Goal: Transaction & Acquisition: Book appointment/travel/reservation

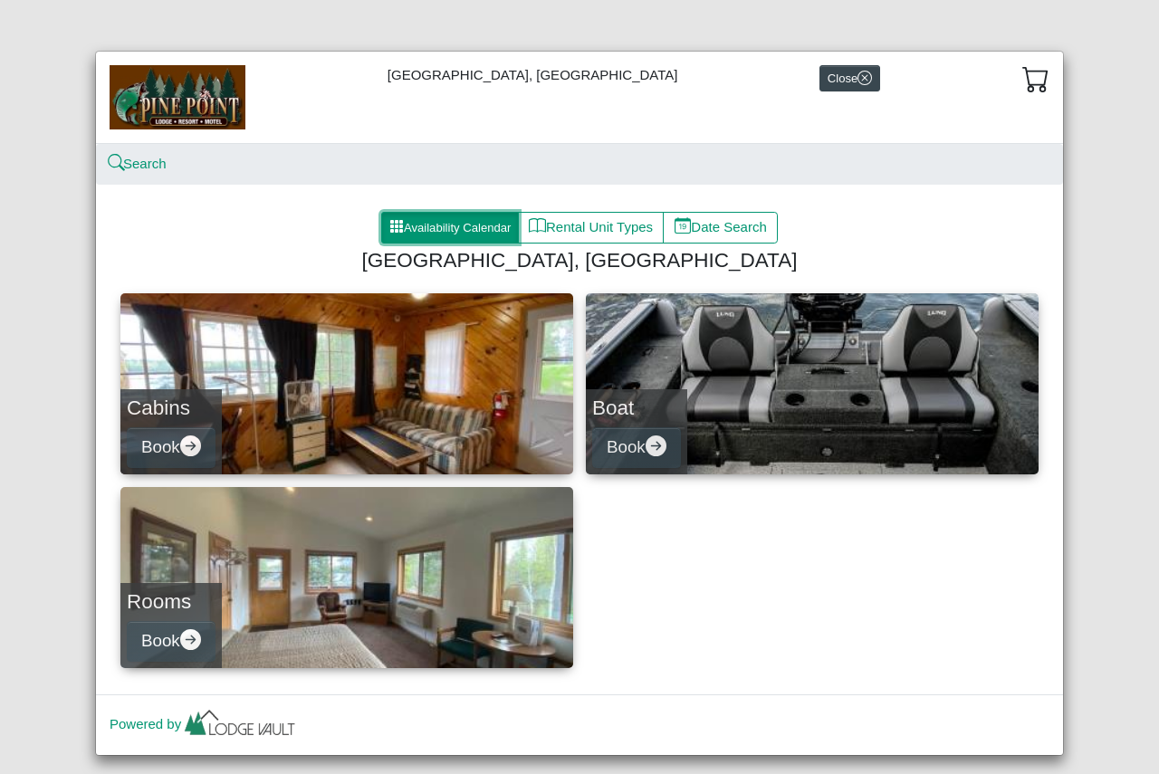
click at [461, 225] on button "Availability Calendar" at bounding box center [450, 228] width 138 height 33
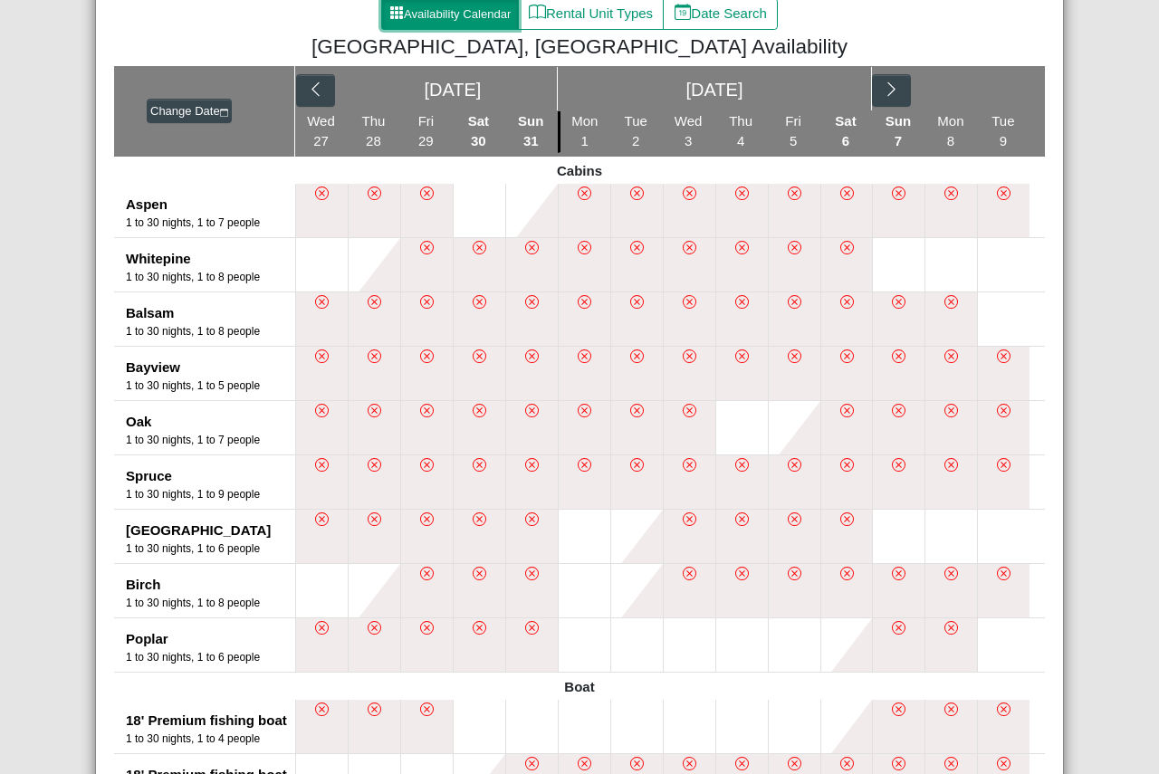
scroll to position [181, 0]
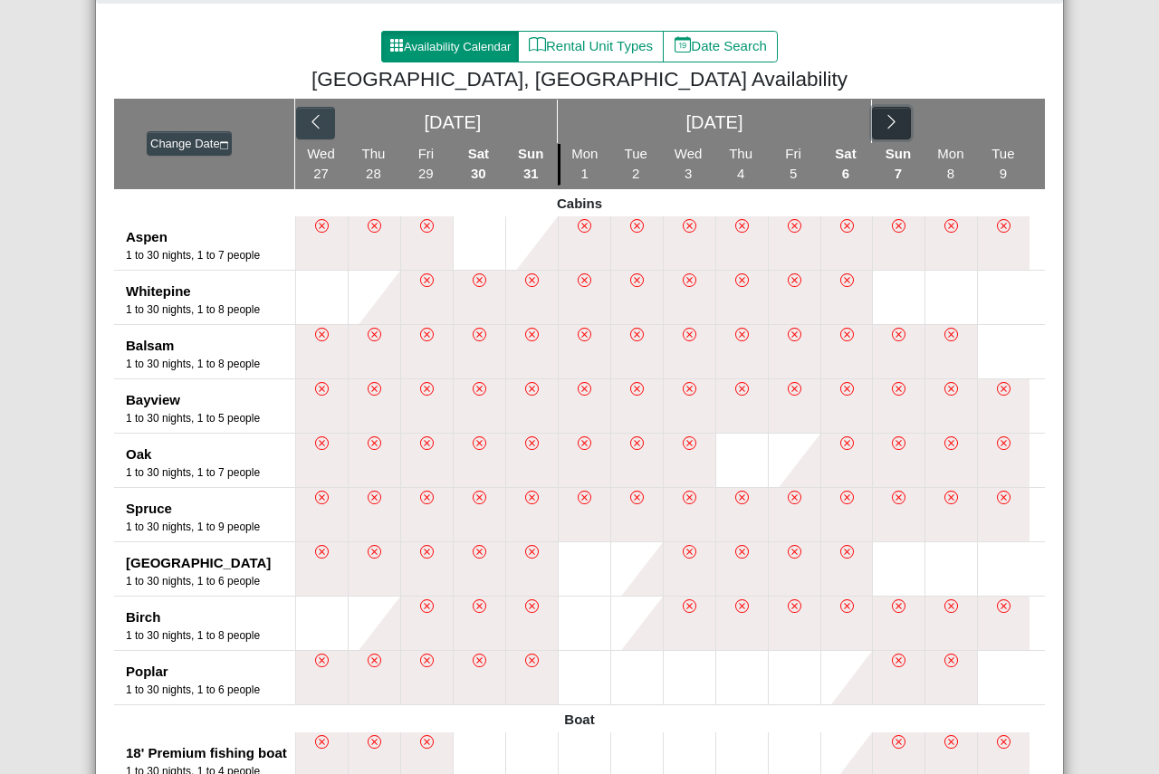
click at [889, 119] on icon "chevron right" at bounding box center [891, 121] width 17 height 17
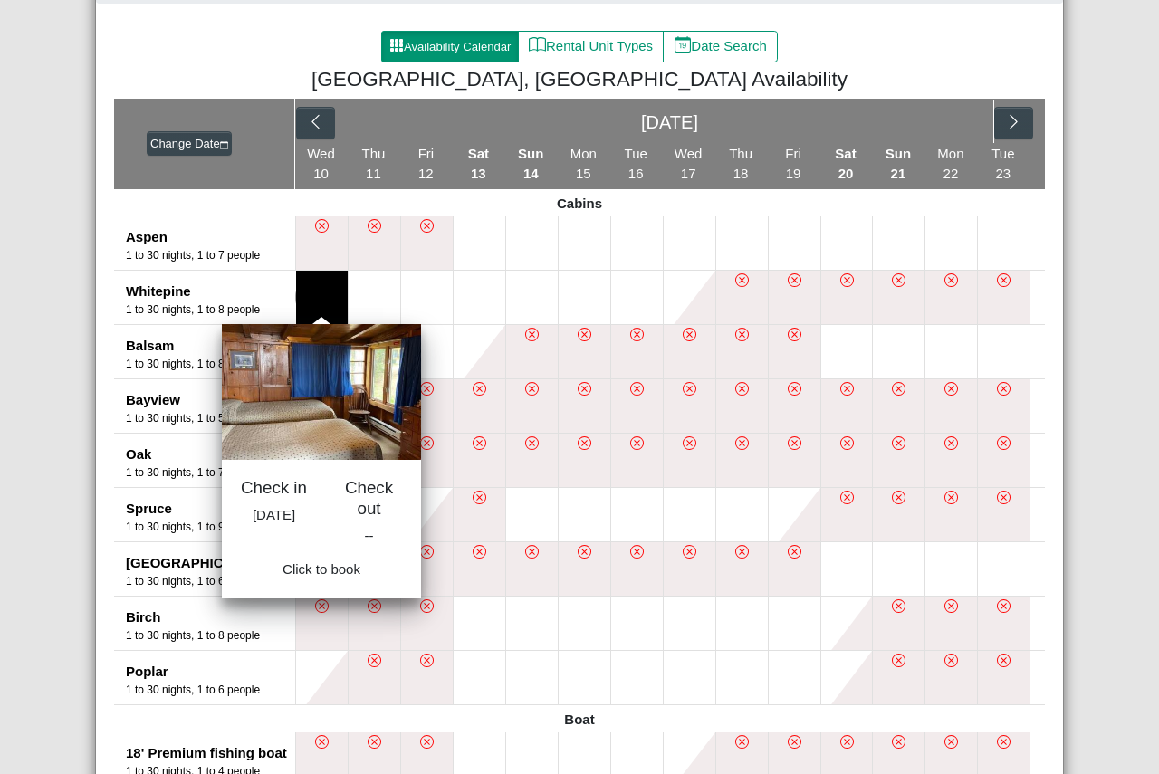
click at [316, 305] on button at bounding box center [322, 297] width 52 height 53
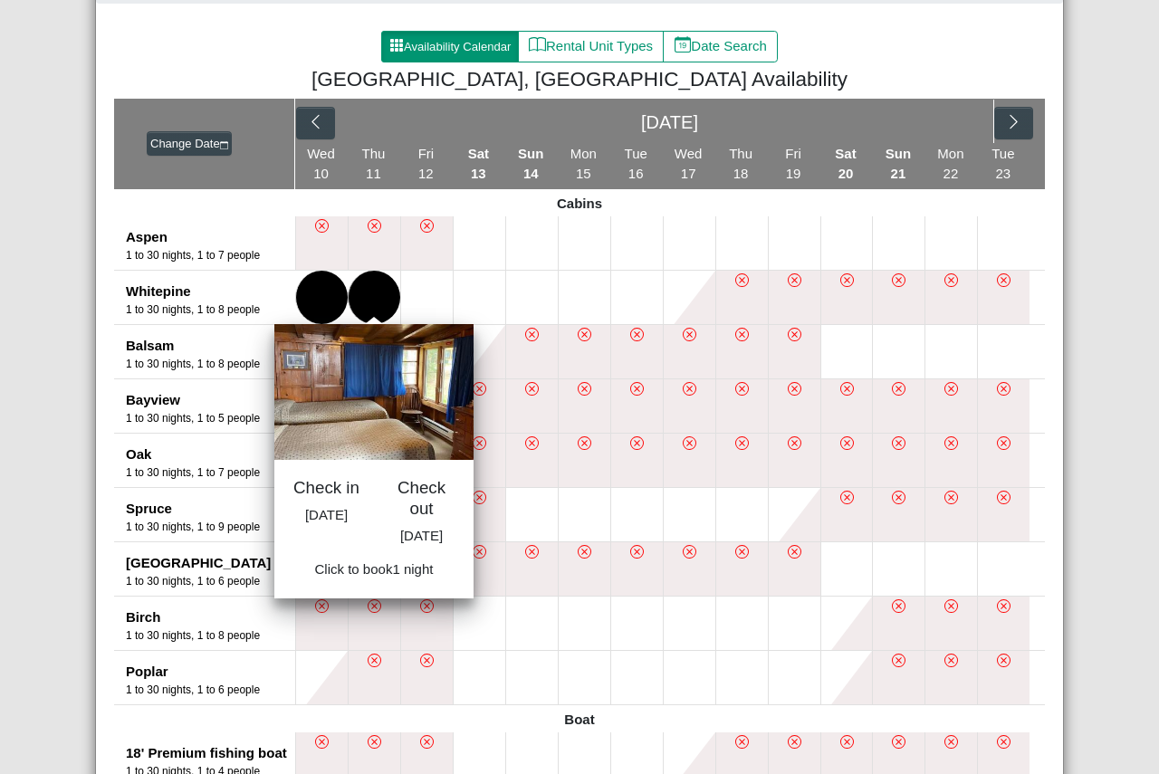
click at [372, 299] on button at bounding box center [375, 297] width 52 height 53
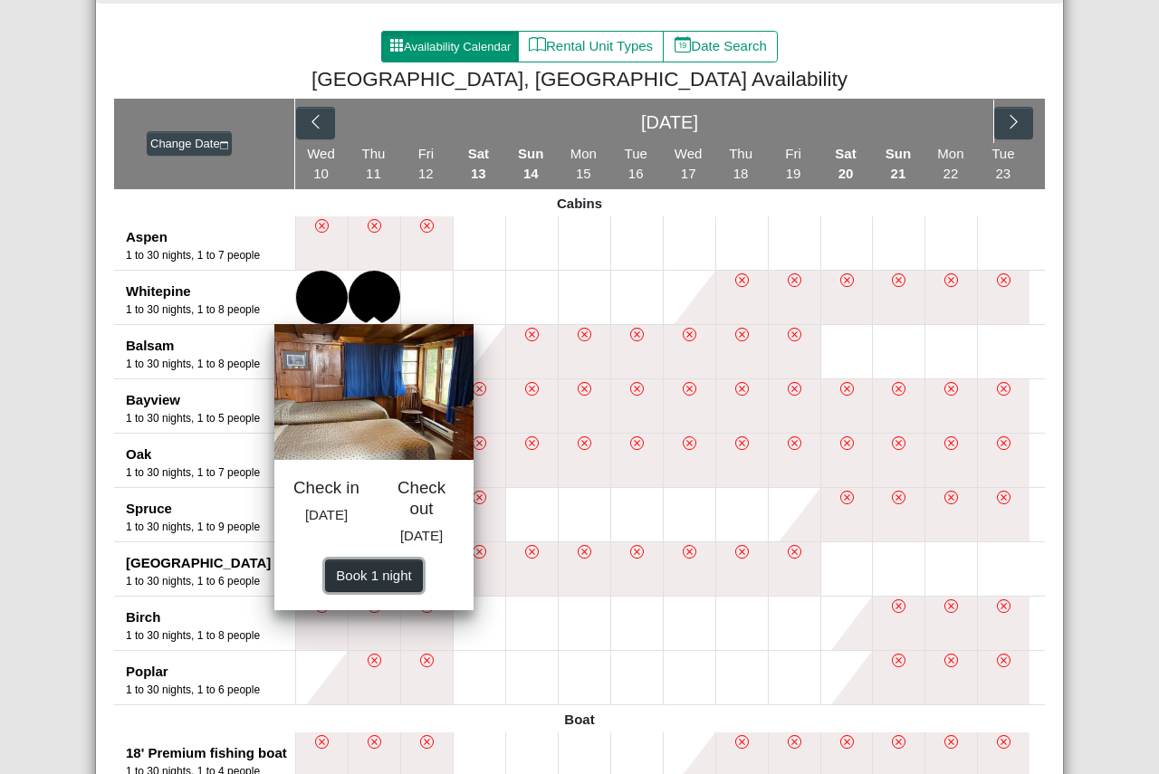
click at [373, 582] on span "Book 1 night" at bounding box center [373, 574] width 75 height 15
select select "*"
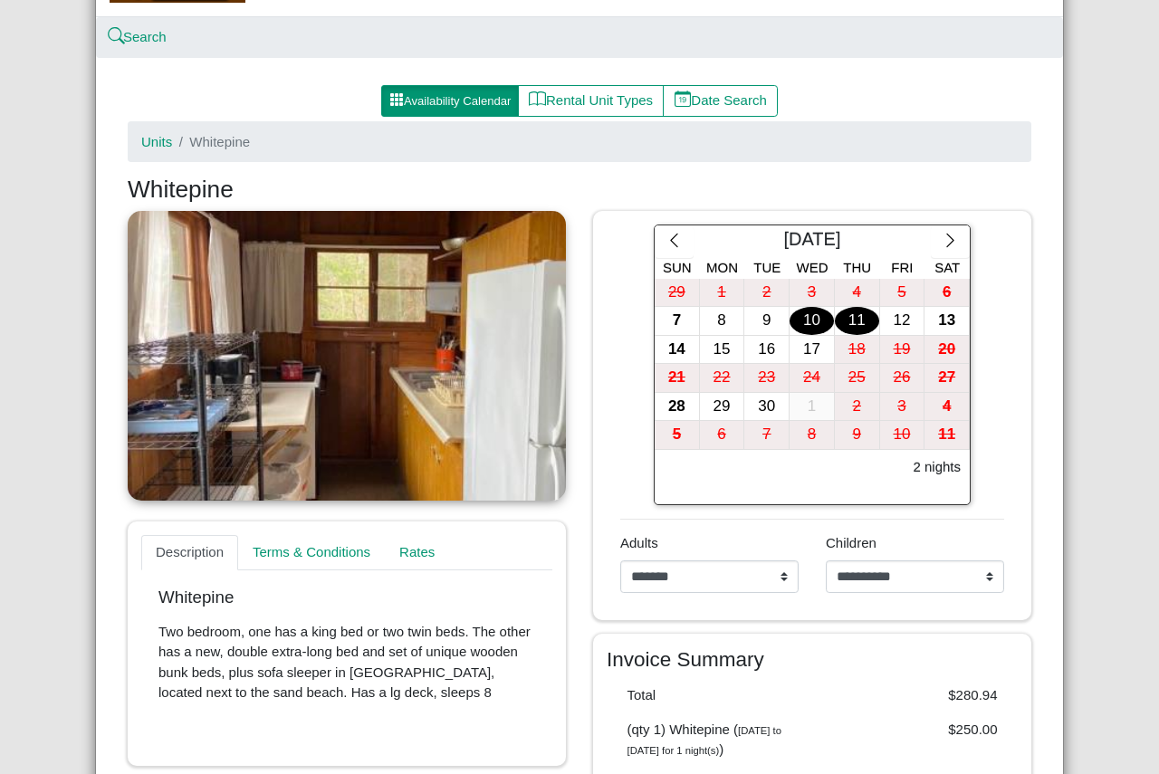
scroll to position [91, 0]
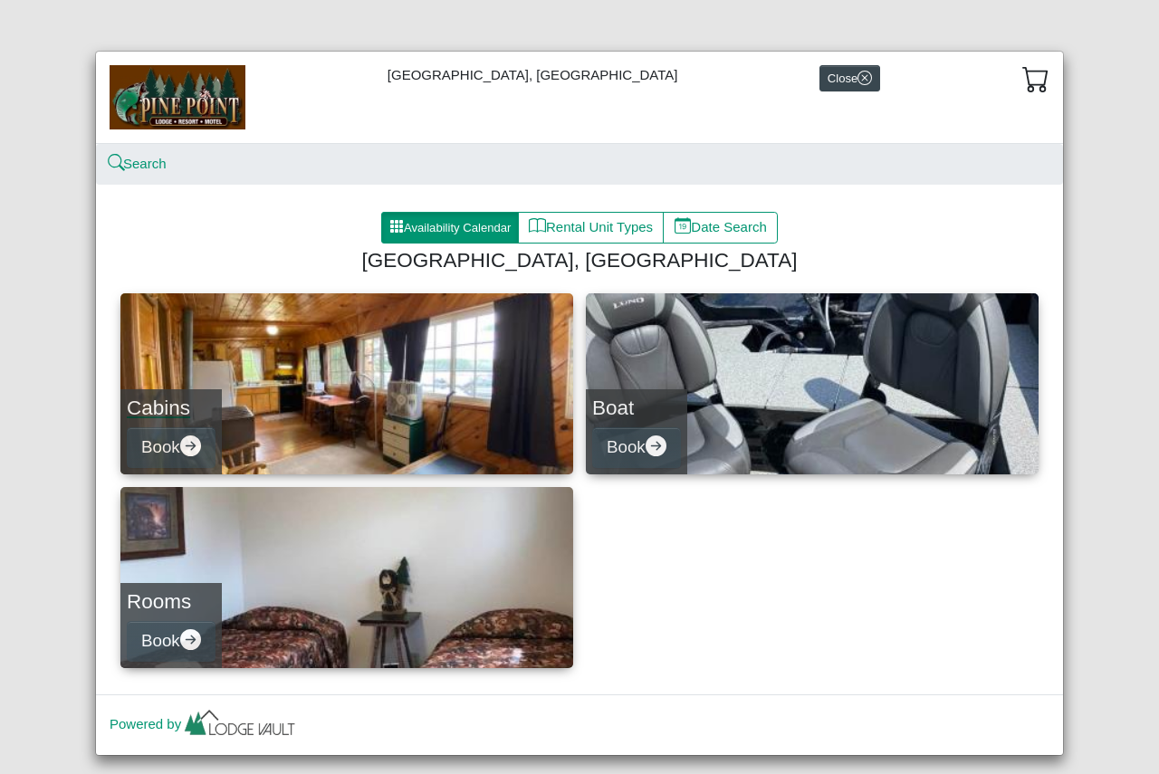
click at [366, 368] on link "Cabins Book" at bounding box center [346, 383] width 453 height 181
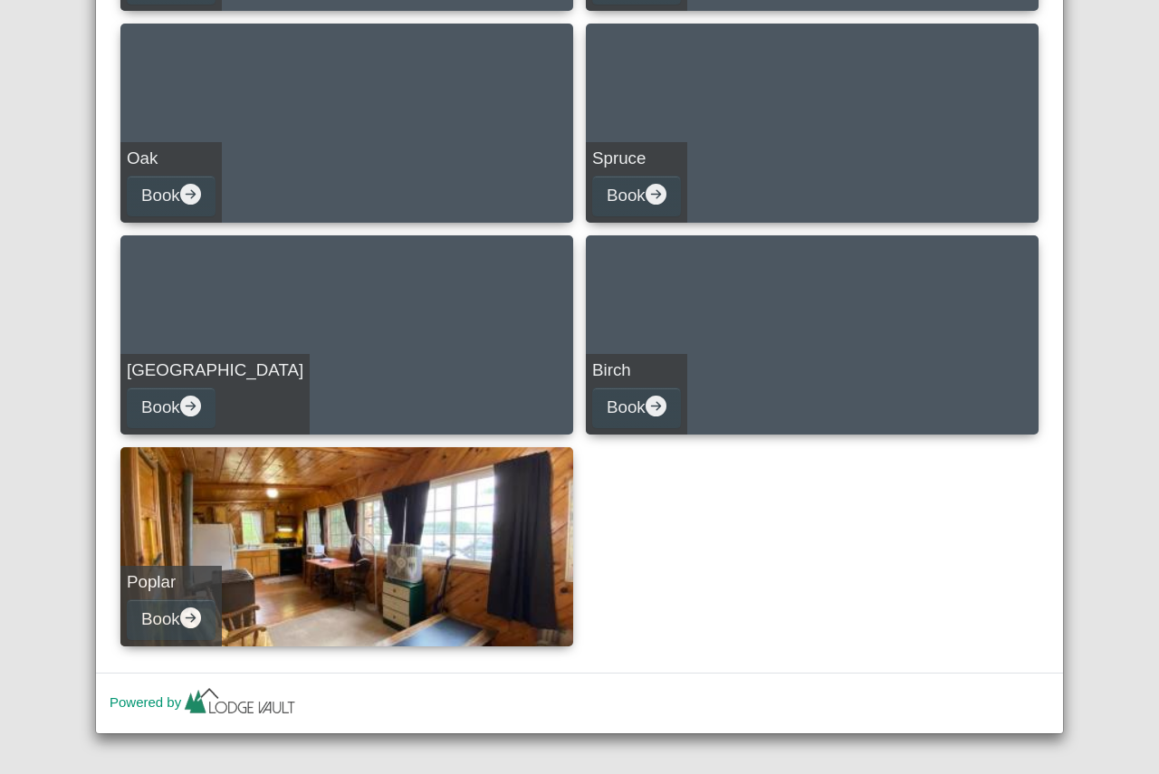
scroll to position [692, 0]
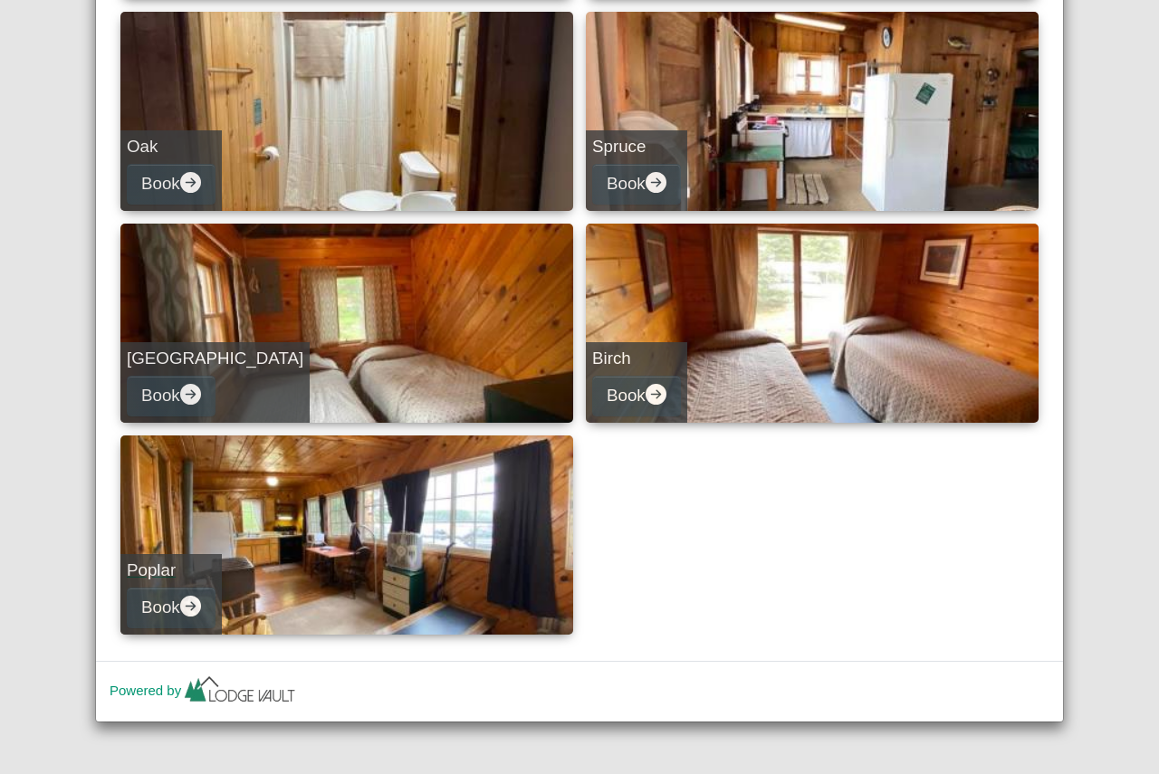
click at [350, 531] on link "Poplar Book" at bounding box center [346, 535] width 453 height 199
select select "*"
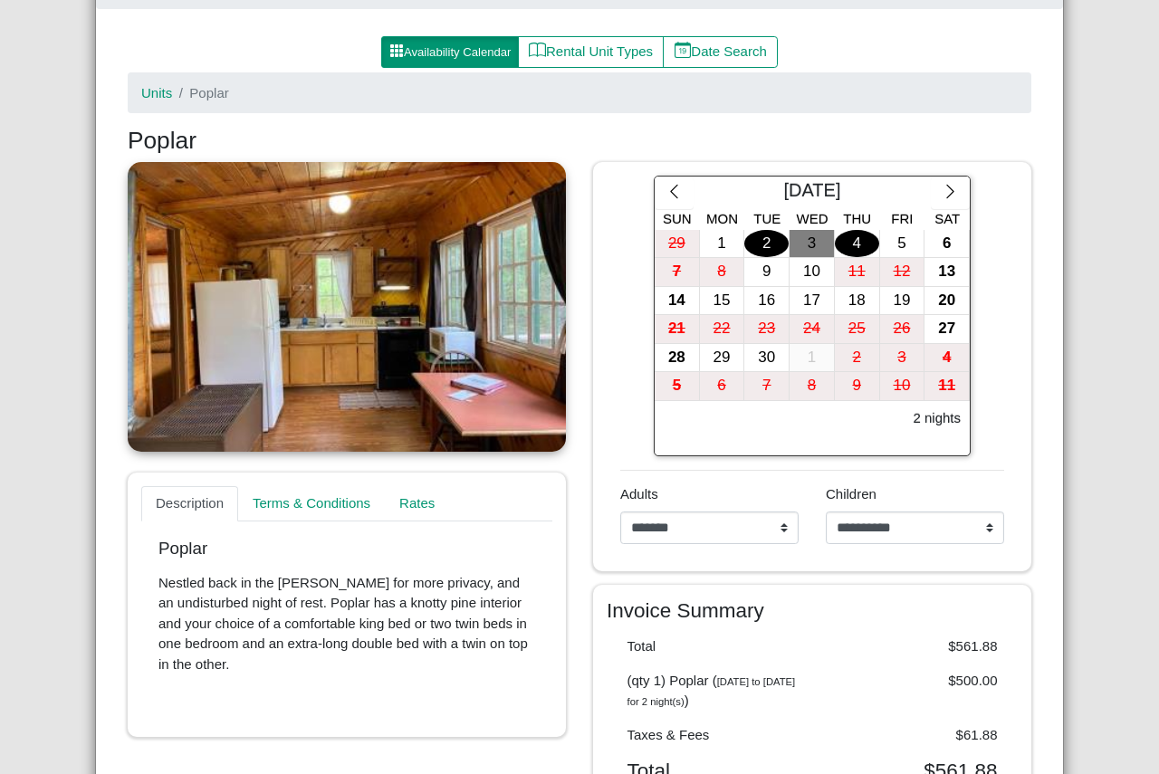
scroll to position [168, 0]
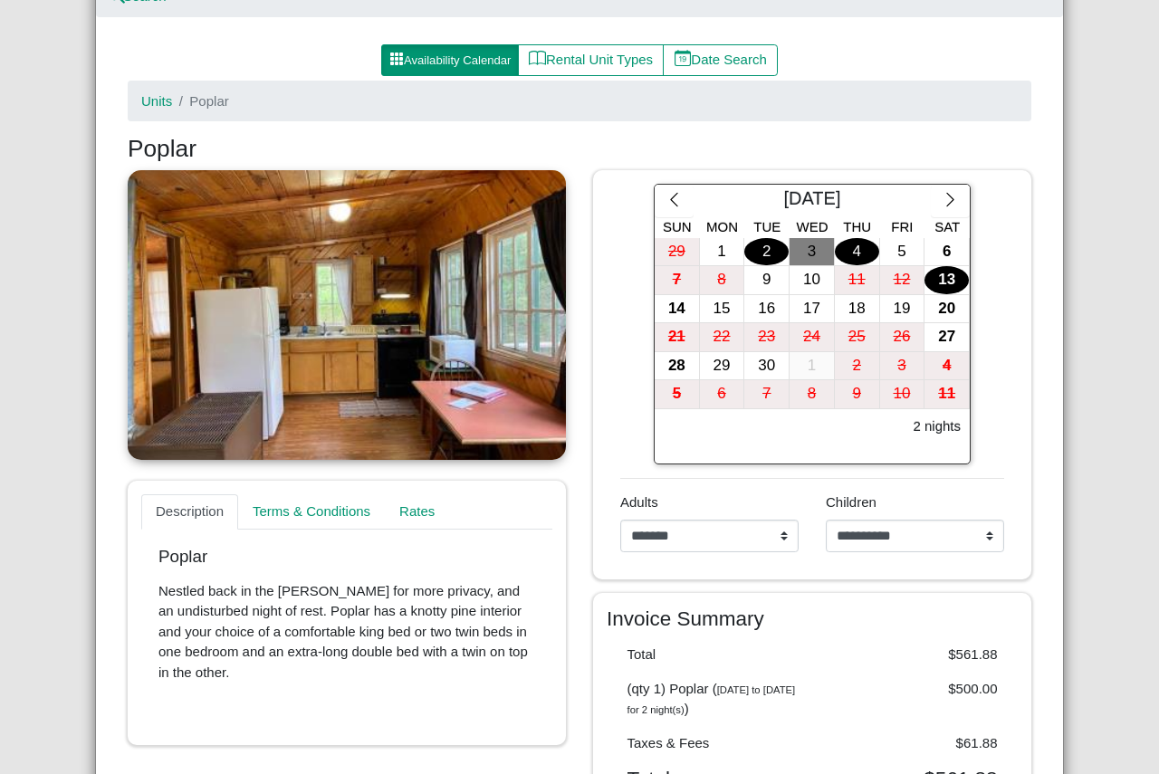
click at [937, 282] on div "13" at bounding box center [947, 280] width 44 height 28
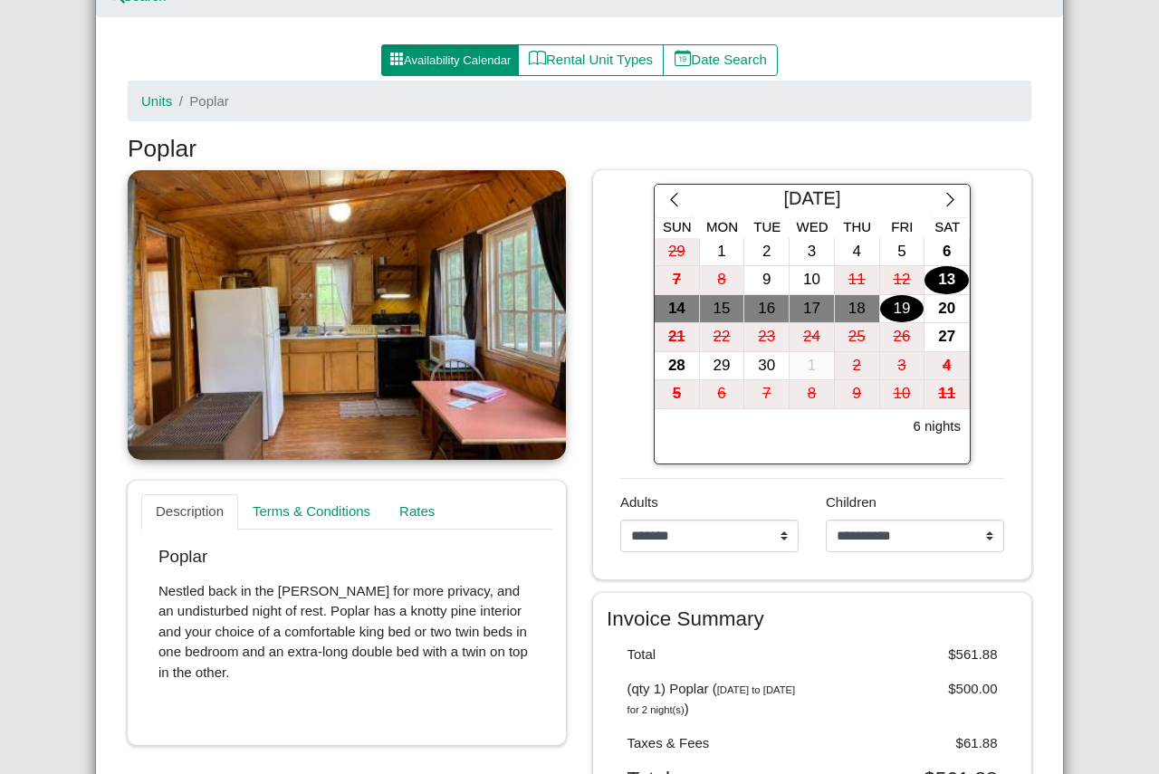
drag, startPoint x: 879, startPoint y: 311, endPoint x: 1003, endPoint y: 288, distance: 126.1
click at [1003, 288] on div "September 2025 Sun Mon Tue Wed Thu Fri Sat 29 1 2 3 4 5 6 7 8 9 10 11 12 13 14 …" at bounding box center [812, 324] width 411 height 281
click at [845, 309] on div "18" at bounding box center [857, 309] width 44 height 28
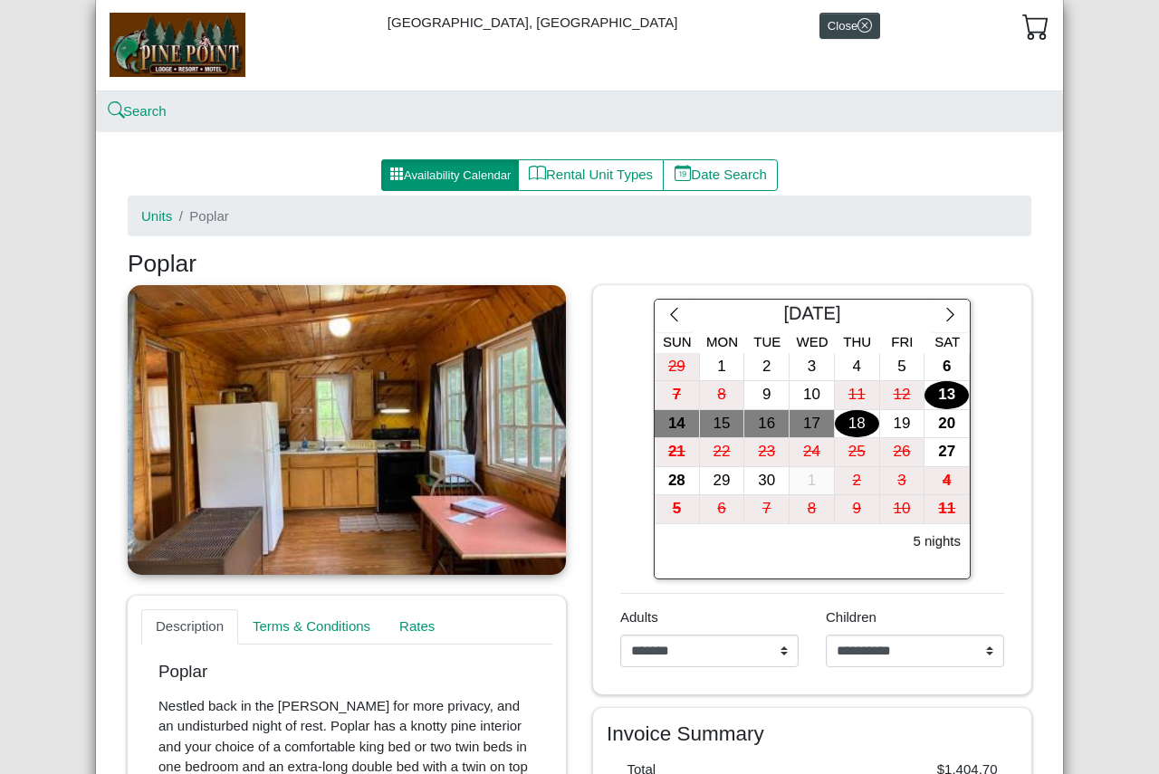
scroll to position [0, 0]
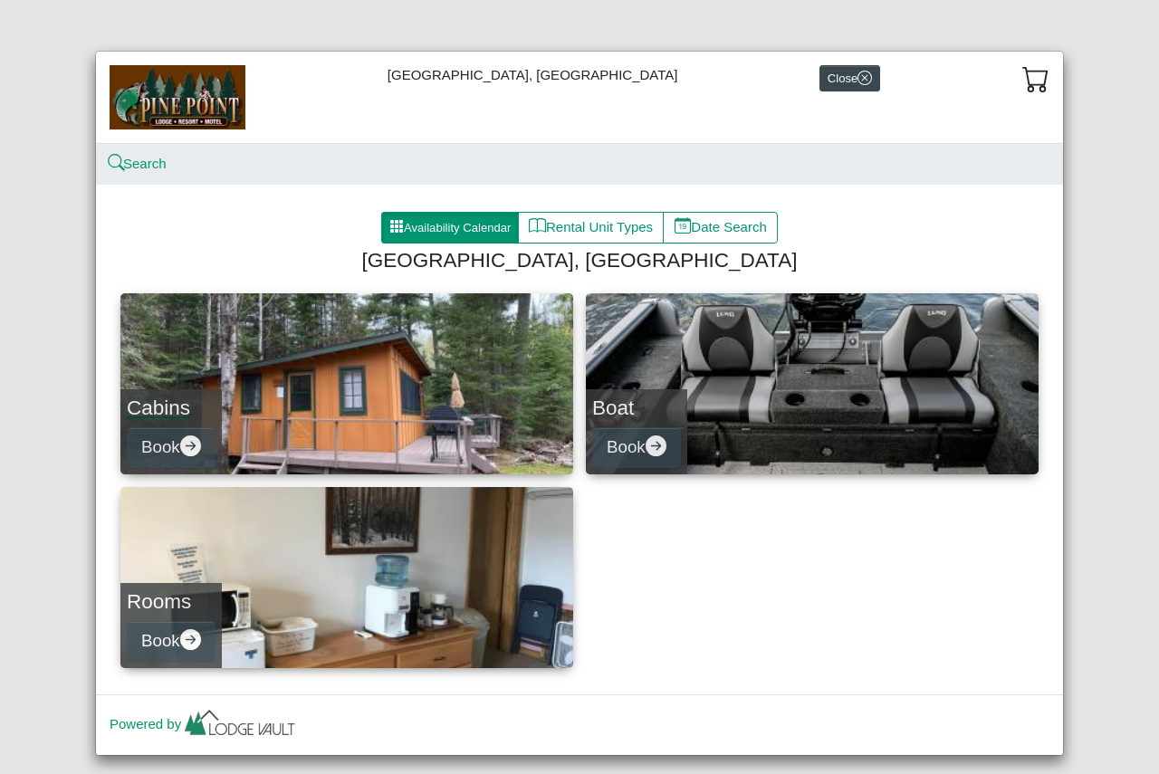
click at [379, 382] on link "Cabins Book" at bounding box center [346, 383] width 453 height 181
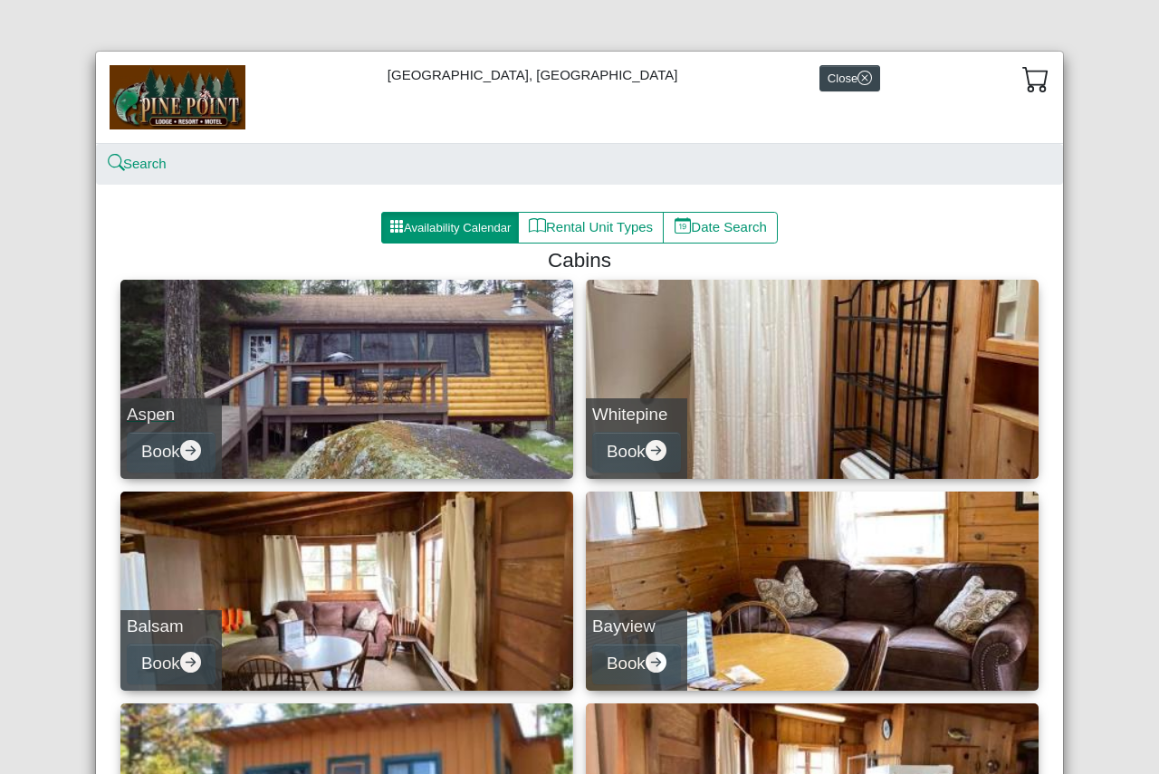
click at [394, 376] on link "Aspen Book" at bounding box center [346, 379] width 453 height 199
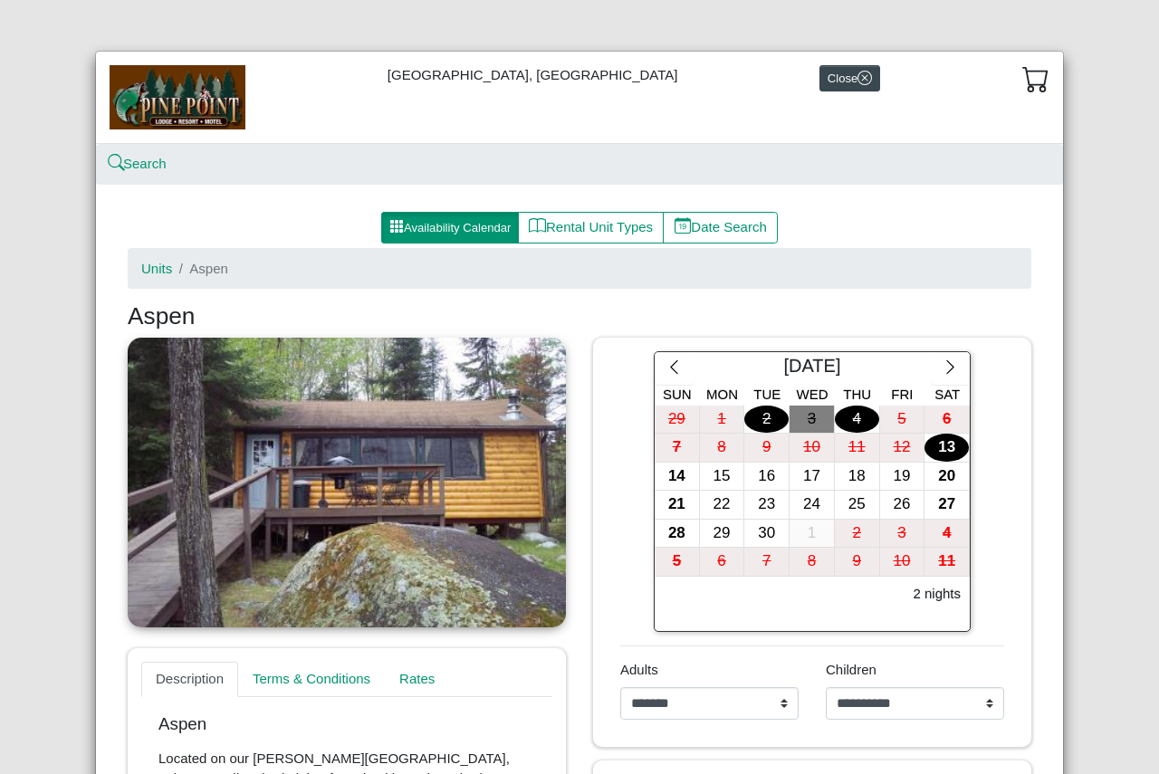
click at [941, 453] on div "13" at bounding box center [947, 448] width 44 height 28
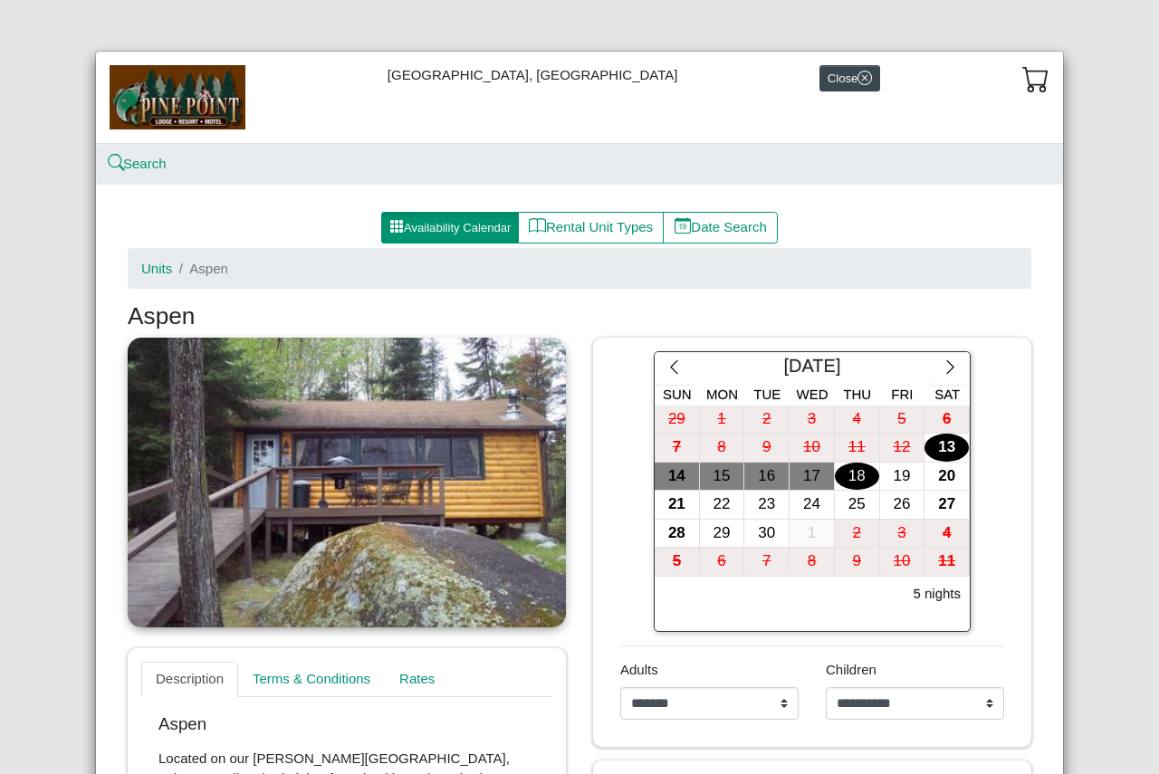
click at [860, 482] on div "18" at bounding box center [857, 477] width 44 height 28
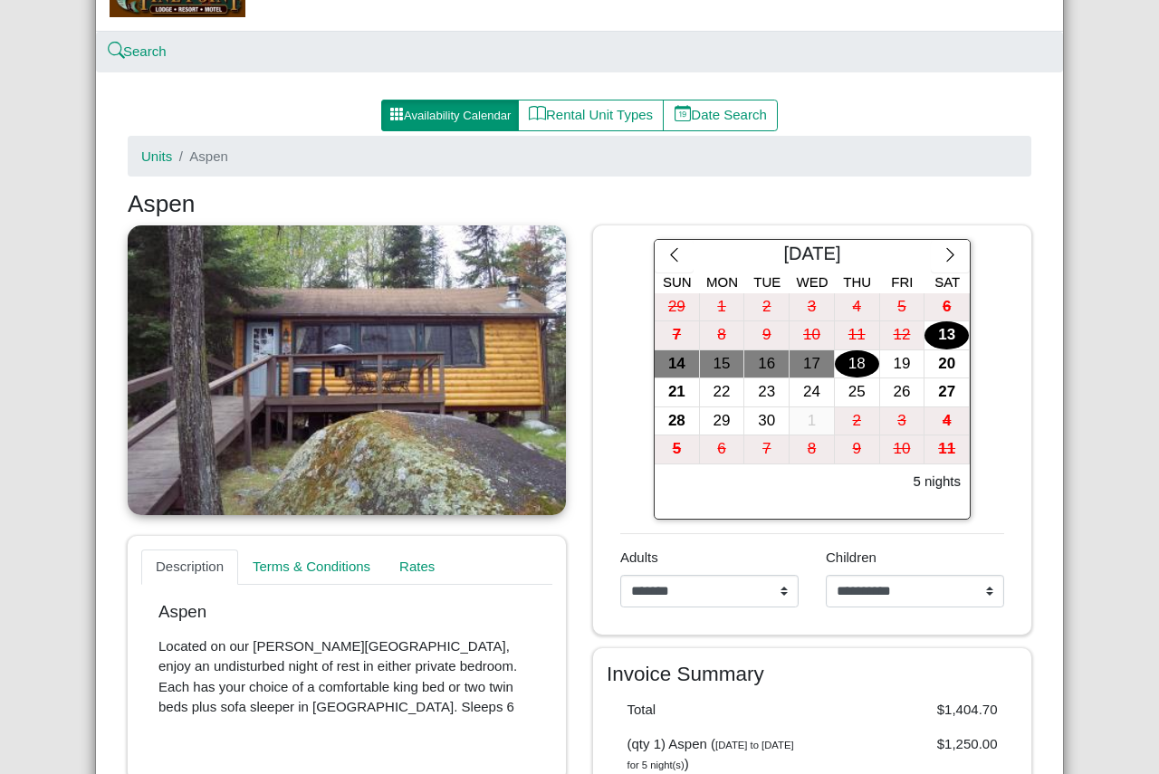
scroll to position [181, 0]
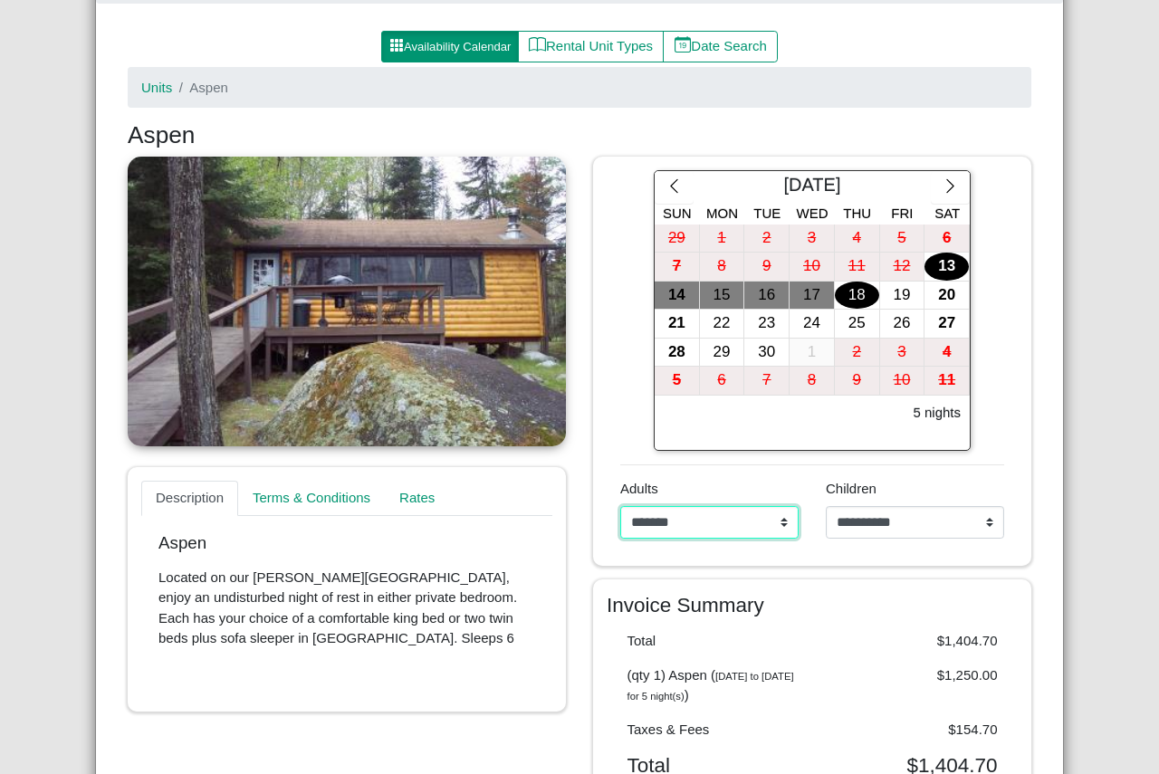
click at [779, 518] on select "**********" at bounding box center [709, 522] width 178 height 33
select select "*"
click at [620, 506] on select "**********" at bounding box center [709, 522] width 178 height 33
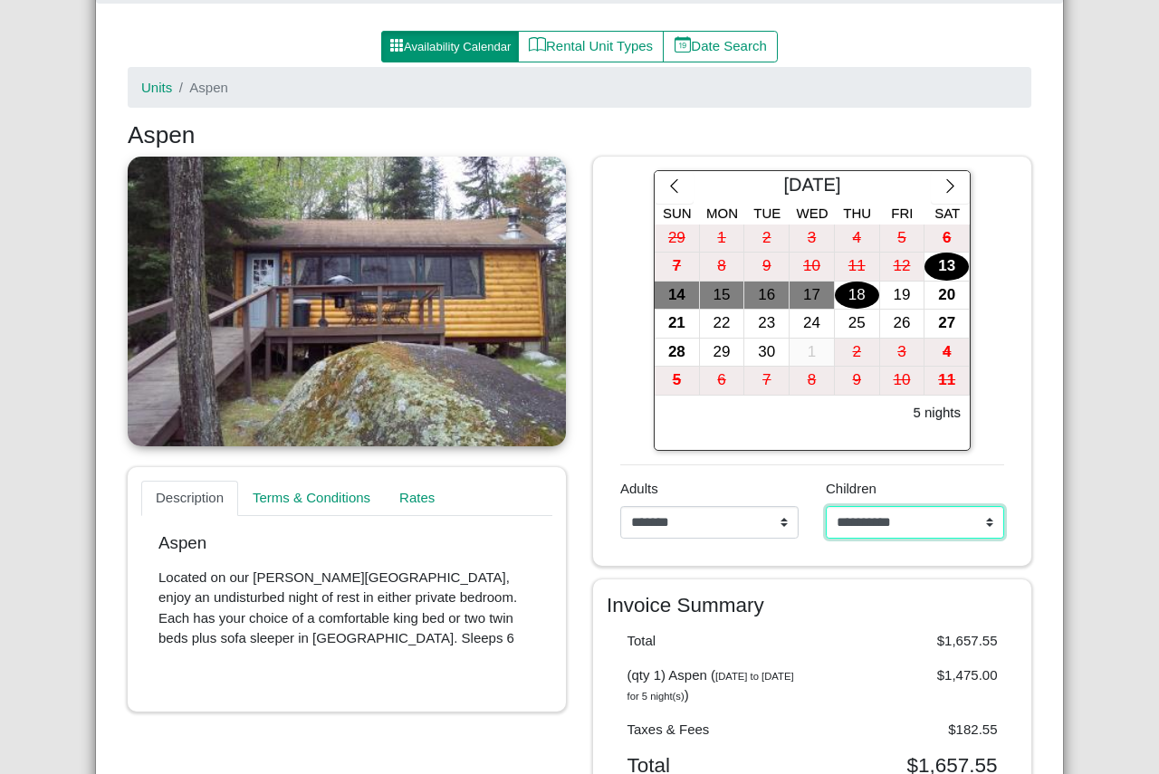
click at [984, 520] on select "**********" at bounding box center [915, 522] width 178 height 33
select select "*"
click at [826, 506] on select "**********" at bounding box center [915, 522] width 178 height 33
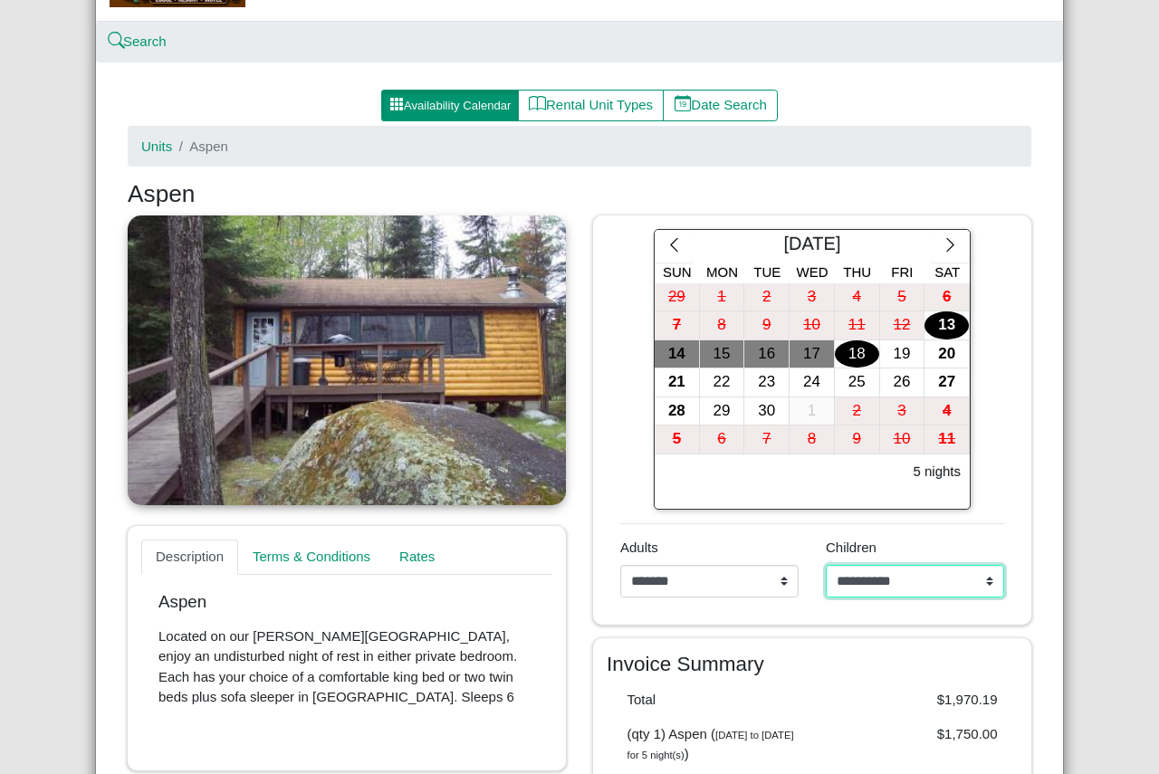
scroll to position [91, 0]
